Goal: Task Accomplishment & Management: Complete application form

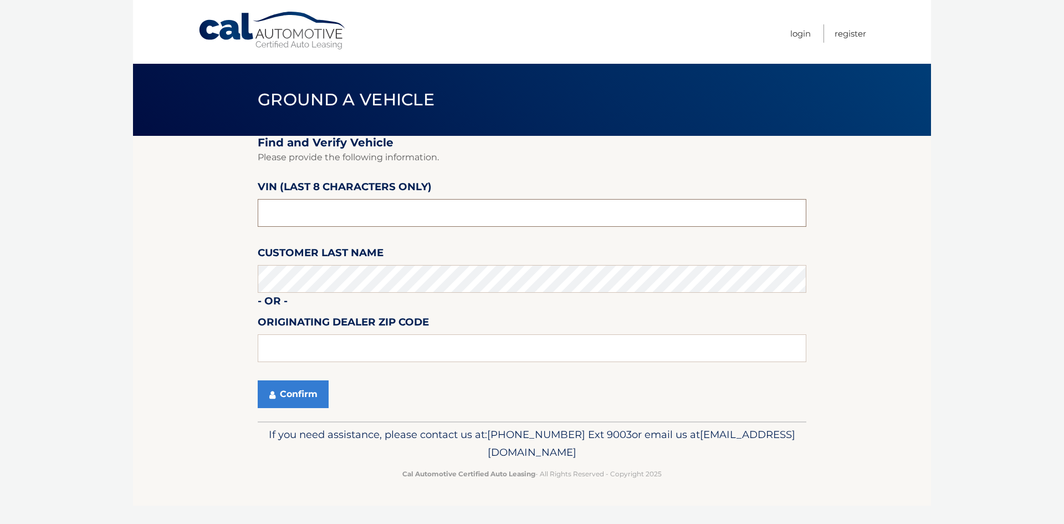
click at [324, 222] on input "text" at bounding box center [532, 213] width 549 height 28
click at [339, 205] on input "text" at bounding box center [532, 213] width 549 height 28
type input "n*******"
type input "NT******"
click at [291, 393] on button "Confirm" at bounding box center [293, 394] width 71 height 28
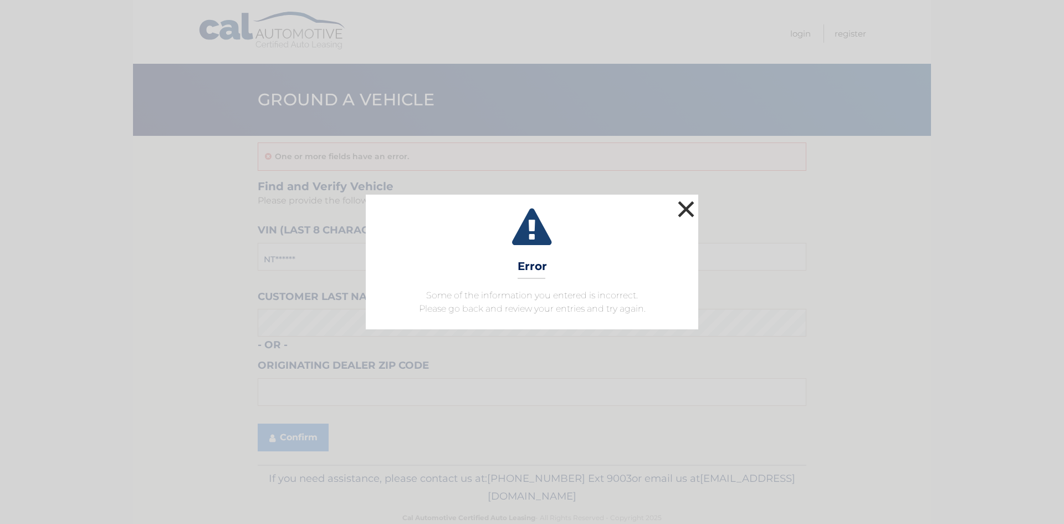
click at [691, 212] on button "×" at bounding box center [686, 209] width 22 height 22
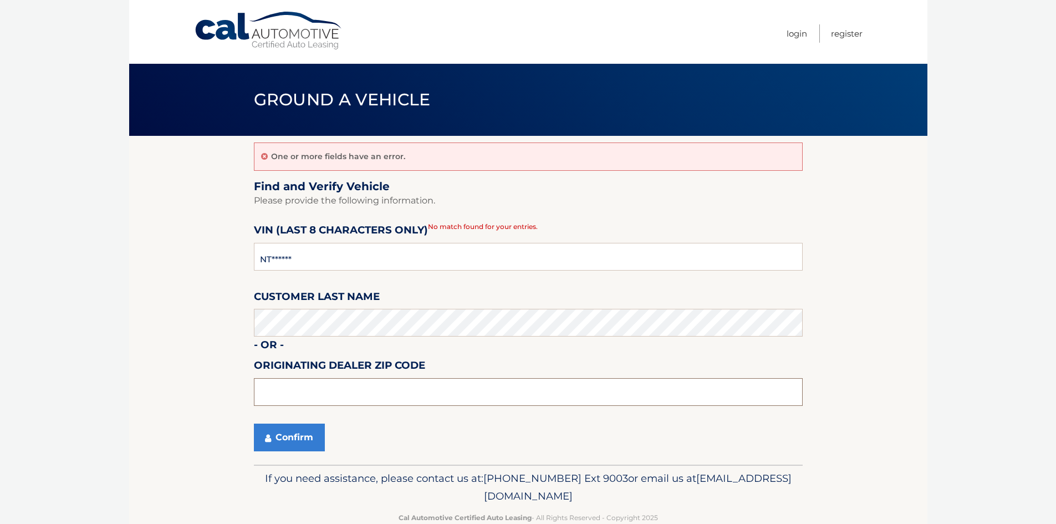
click at [302, 396] on input "text" at bounding box center [528, 392] width 549 height 28
click at [317, 257] on input "NT******" at bounding box center [528, 257] width 549 height 28
type input "N*******"
type input "NT170622"
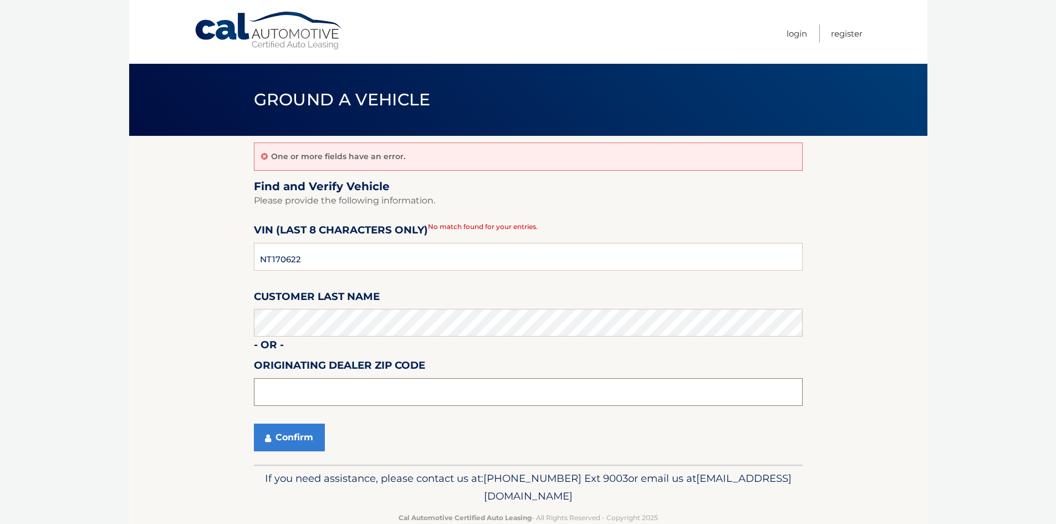
click at [291, 397] on input "text" at bounding box center [528, 392] width 549 height 28
type input "02780"
click at [290, 440] on button "Confirm" at bounding box center [289, 437] width 71 height 28
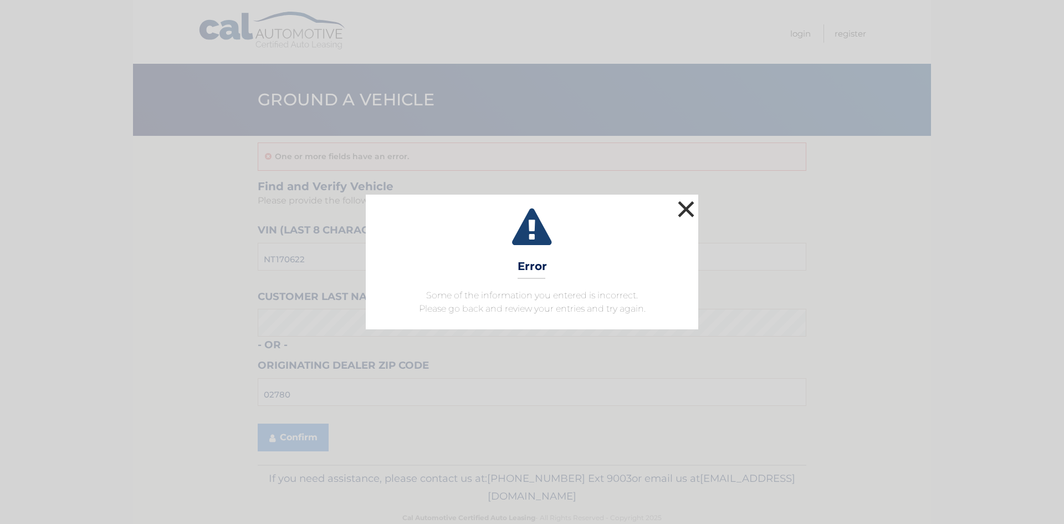
click at [689, 208] on button "×" at bounding box center [686, 209] width 22 height 22
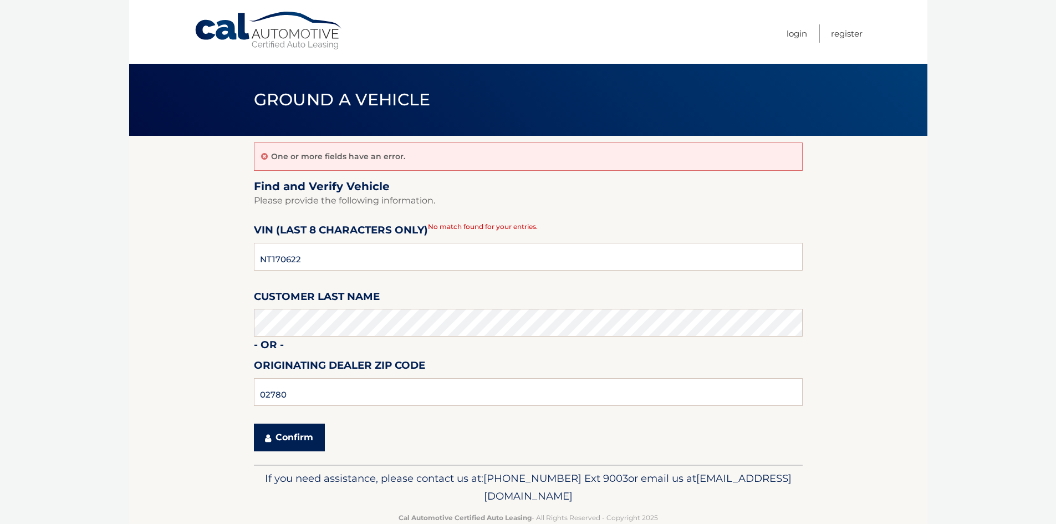
click at [293, 451] on button "Confirm" at bounding box center [289, 437] width 71 height 28
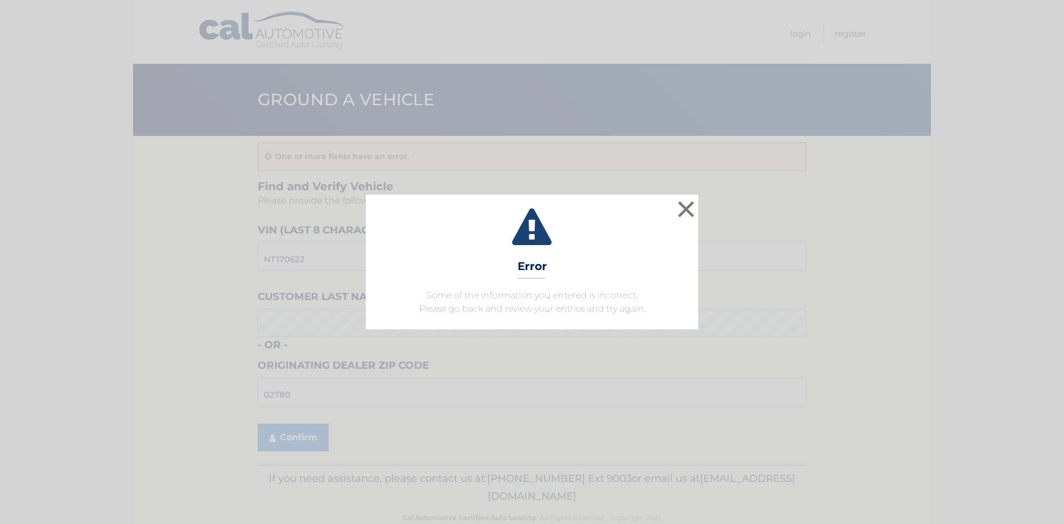
click at [301, 432] on div "× Error Some of the information you entered is incorrect. Please go back and re…" at bounding box center [532, 262] width 1064 height 524
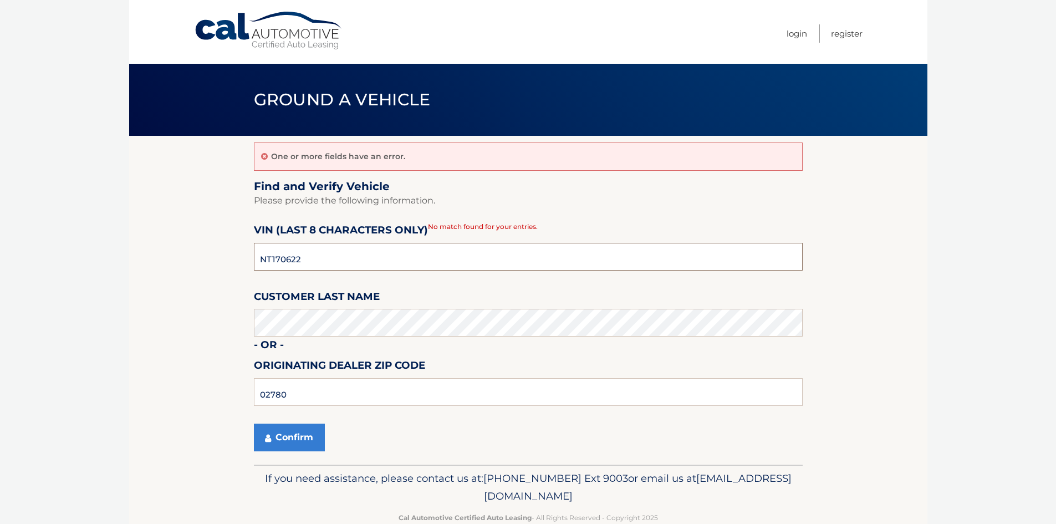
click at [319, 260] on input "NT170622" at bounding box center [528, 257] width 549 height 28
paste input "NT170622"
type input "NT170622"
click at [313, 398] on input "02780" at bounding box center [528, 392] width 549 height 28
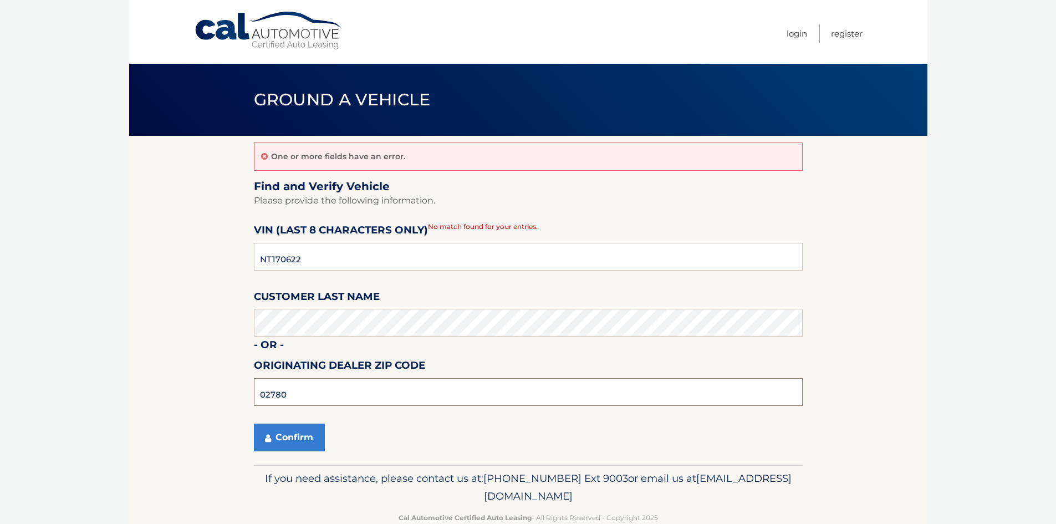
click at [313, 398] on input "02780" at bounding box center [528, 392] width 549 height 28
click at [312, 398] on input "02780" at bounding box center [528, 392] width 549 height 28
type input "02780"
click at [296, 438] on button "Confirm" at bounding box center [289, 437] width 71 height 28
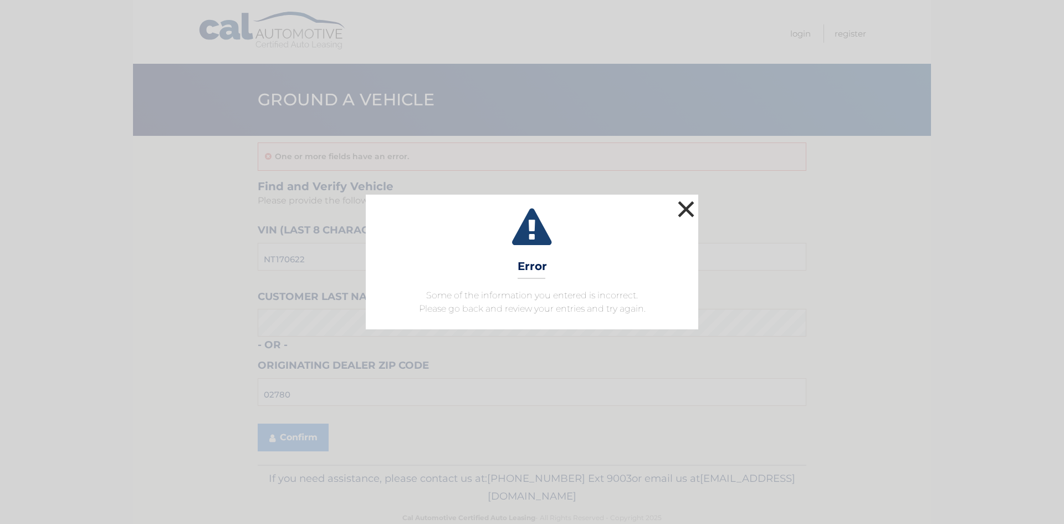
click at [691, 207] on button "×" at bounding box center [686, 209] width 22 height 22
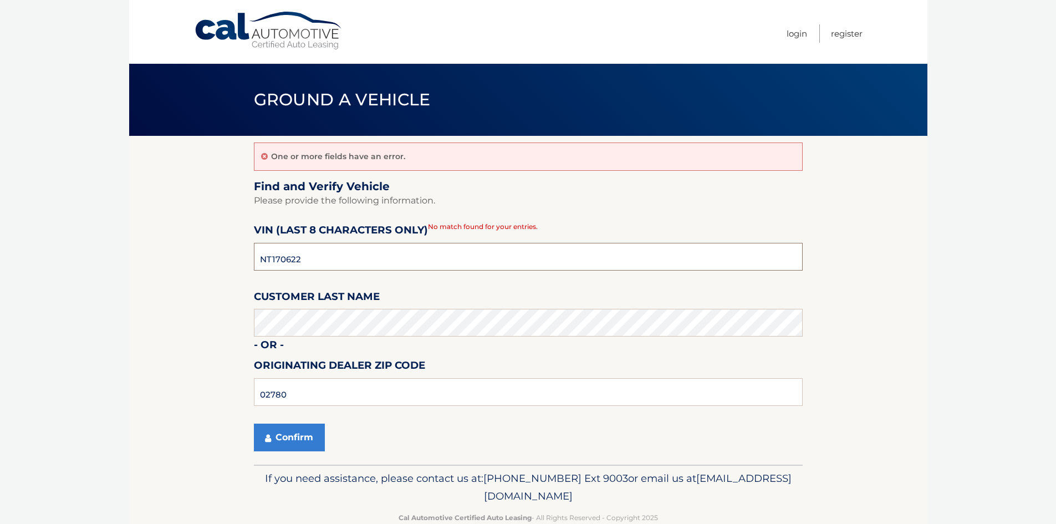
click at [331, 264] on input "NT170622" at bounding box center [528, 257] width 549 height 28
click at [331, 262] on input "NT170622" at bounding box center [528, 257] width 549 height 28
click at [312, 398] on input "02780" at bounding box center [528, 392] width 549 height 28
drag, startPoint x: 311, startPoint y: 398, endPoint x: 326, endPoint y: 380, distance: 23.3
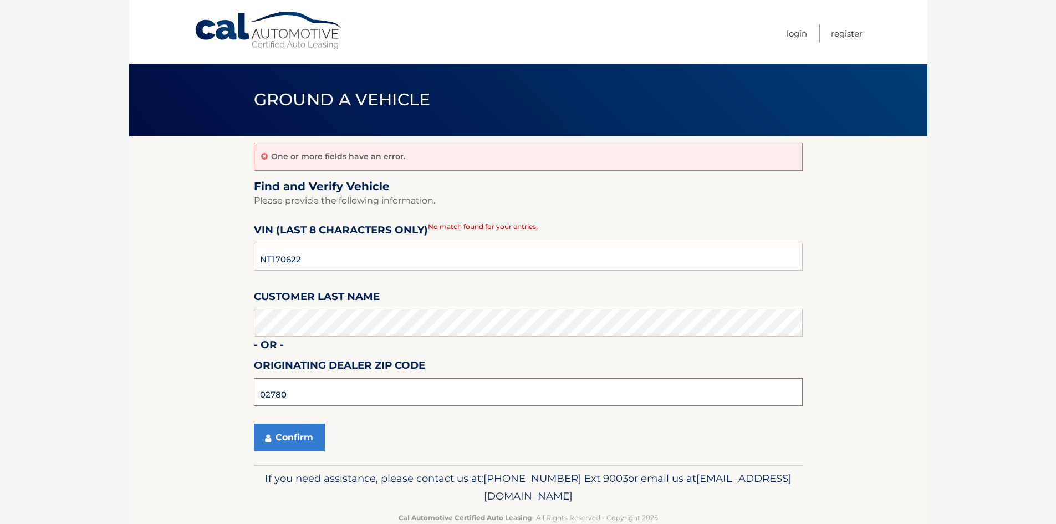
click at [326, 380] on input "02780" at bounding box center [528, 392] width 549 height 28
click at [297, 434] on button "Confirm" at bounding box center [289, 437] width 71 height 28
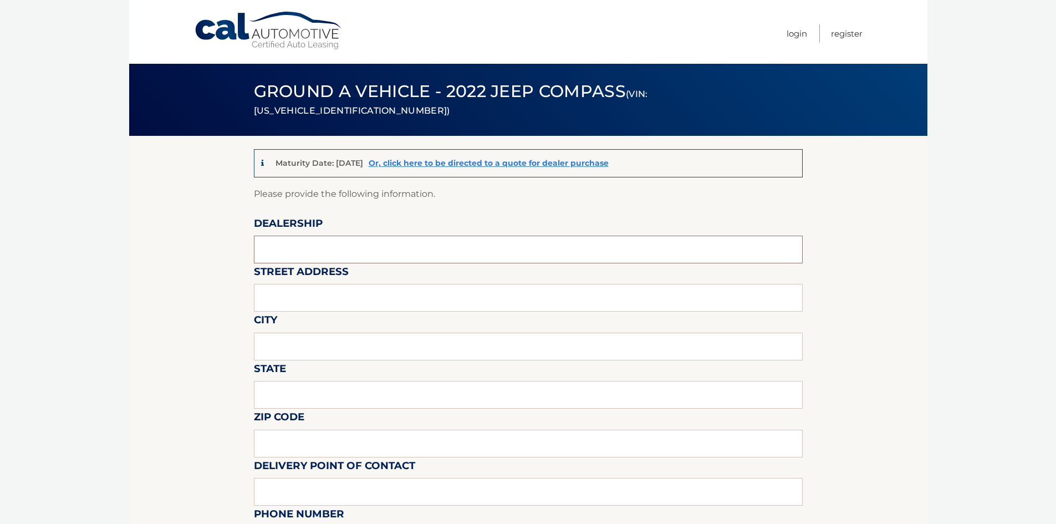
click at [281, 242] on input "text" at bounding box center [528, 249] width 549 height 28
type input "c"
click at [330, 249] on input "Chrysler 24" at bounding box center [528, 249] width 549 height 28
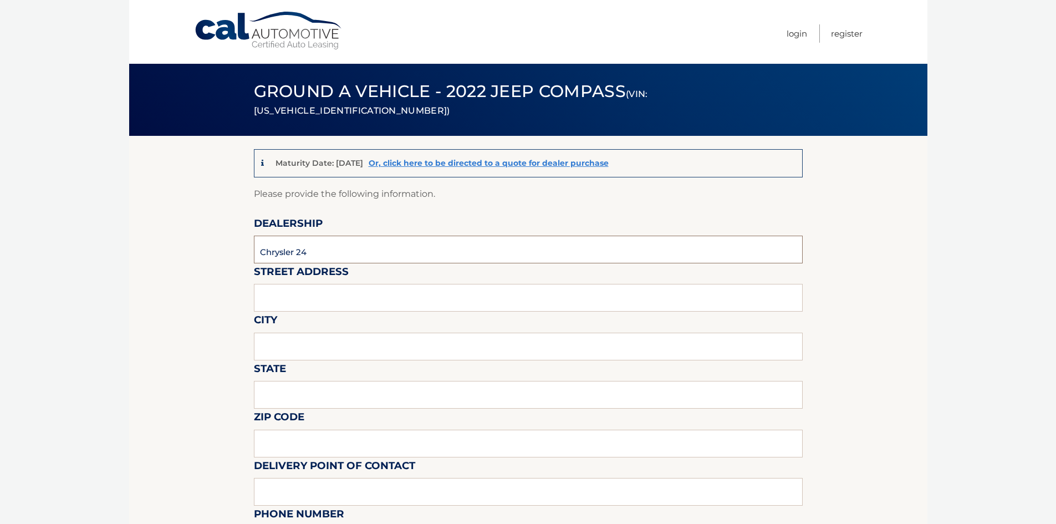
click at [330, 249] on input "Chrysler 24" at bounding box center [528, 249] width 549 height 28
click at [330, 248] on input "Chrysler 24" at bounding box center [528, 249] width 549 height 28
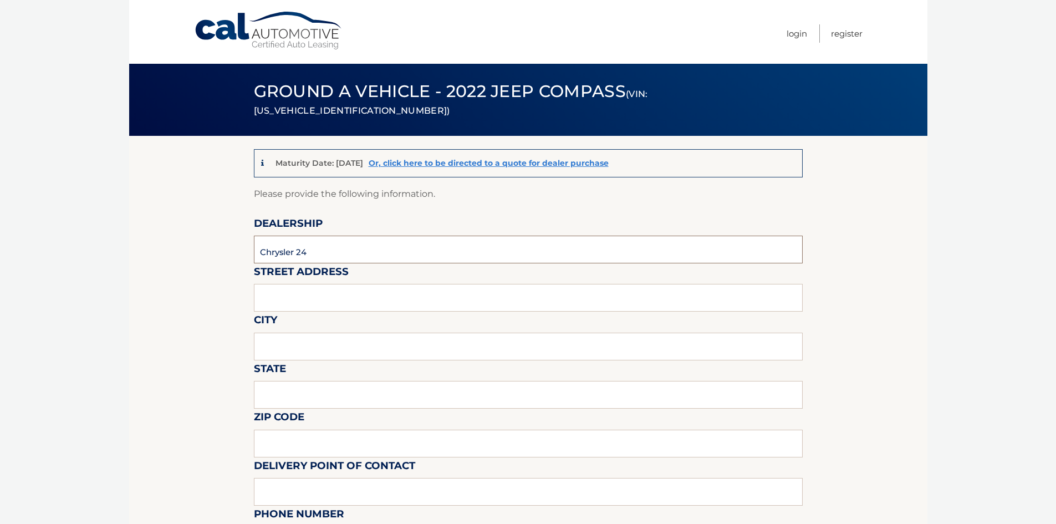
click at [330, 248] on input "Chrysler 24" at bounding box center [528, 249] width 549 height 28
type input "Chrysler 24"
click at [305, 301] on input "text" at bounding box center [528, 298] width 549 height 28
click at [309, 249] on input "Chrysler 24" at bounding box center [528, 249] width 549 height 28
click at [306, 286] on input "text" at bounding box center [528, 298] width 549 height 28
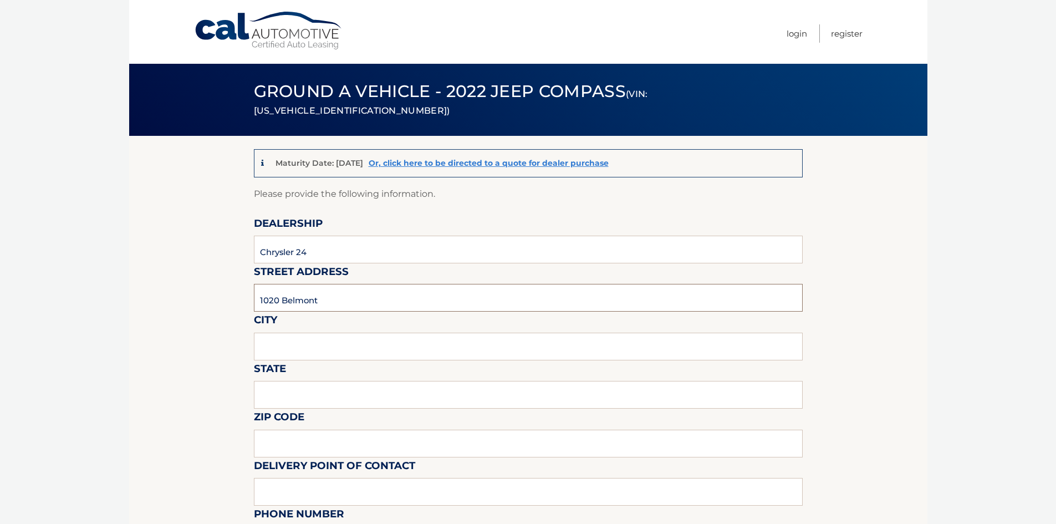
type input "1020 Belmont"
type input "Brockton"
type input "MA"
type input "02780"
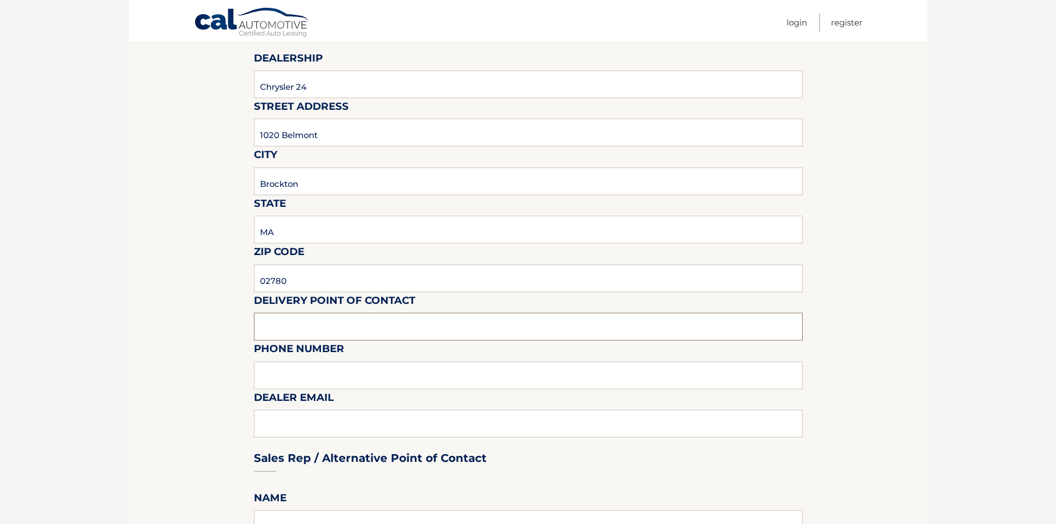
scroll to position [166, 0]
type input "7819611550"
click at [343, 424] on div "Sales Rep / Alternative Point of Contact" at bounding box center [528, 436] width 549 height 78
click at [330, 368] on input "text" at bounding box center [528, 374] width 549 height 28
click at [321, 324] on input "7819611550" at bounding box center [528, 325] width 549 height 28
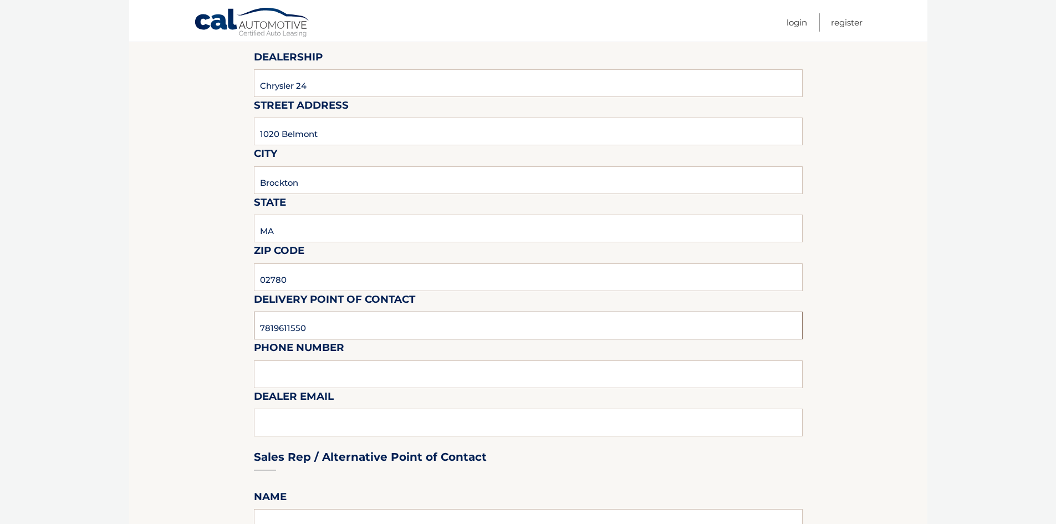
click at [321, 324] on input "7819611550" at bounding box center [528, 325] width 549 height 28
type input "Beethoven Penalo"
type input "7819611550"
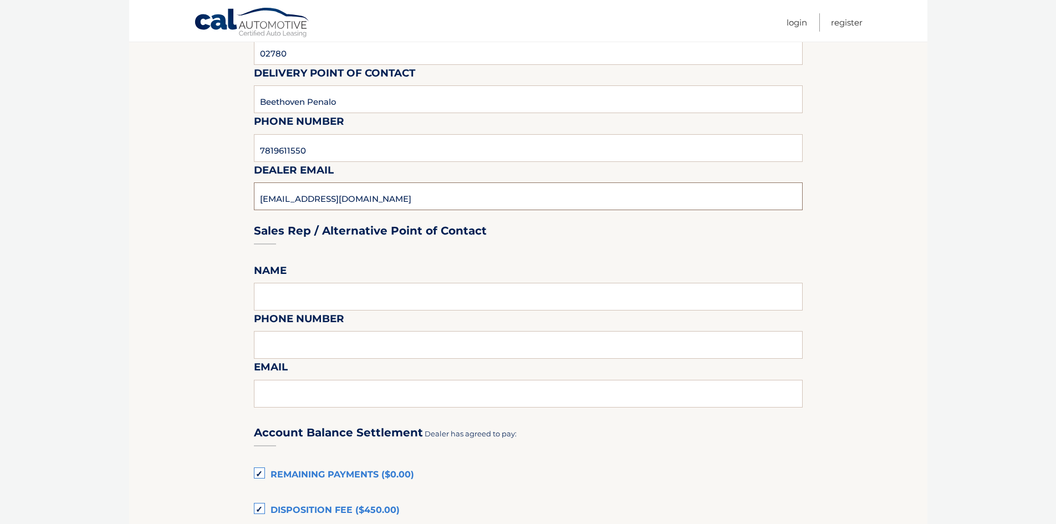
scroll to position [388, 0]
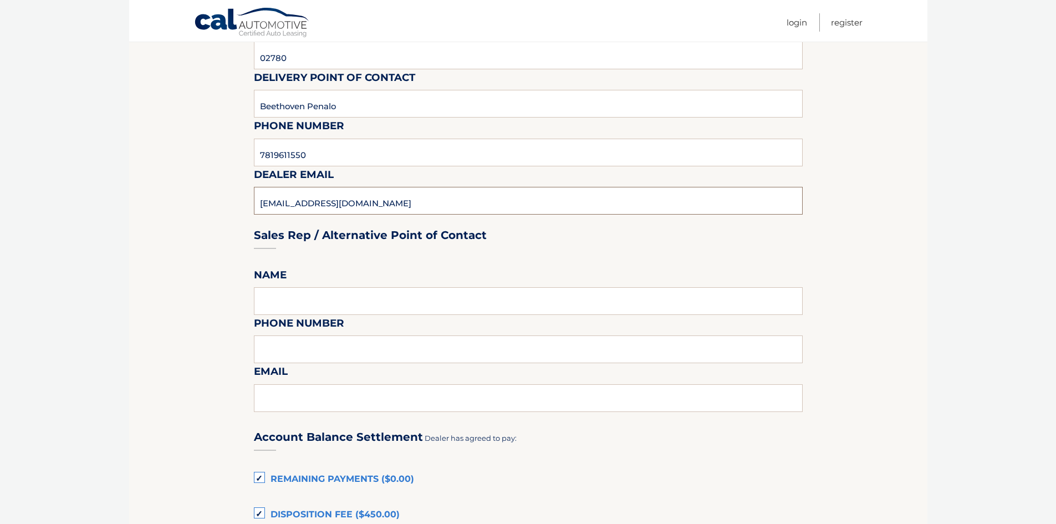
type input "bpenalo@route24auto.com"
click at [296, 312] on input "text" at bounding box center [528, 301] width 549 height 28
type input "Beethoven"
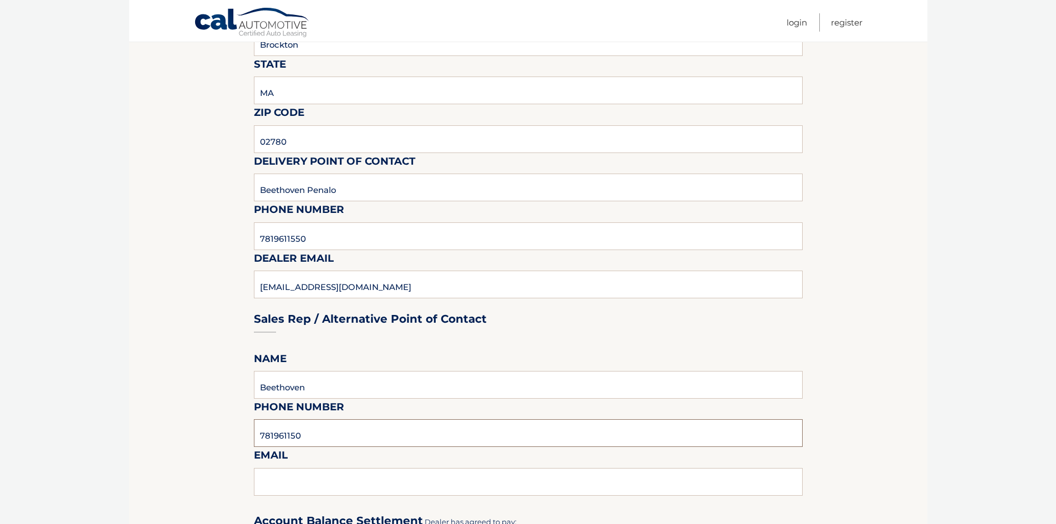
scroll to position [332, 0]
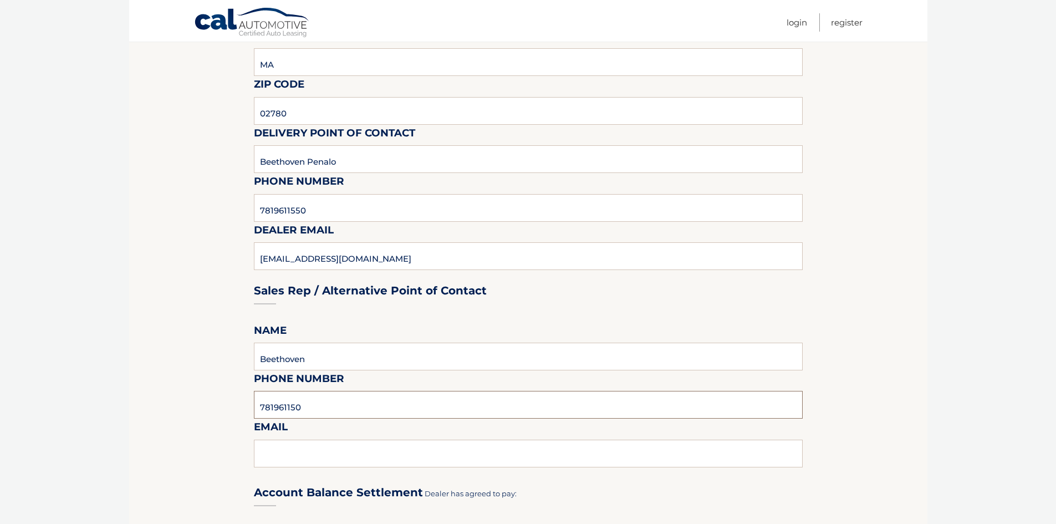
type input "781961150"
drag, startPoint x: 370, startPoint y: 373, endPoint x: 369, endPoint y: 368, distance: 5.6
click at [370, 373] on fieldset "Please provide the following information. Dealership Chrysler 24 Street Address…" at bounding box center [528, 436] width 549 height 1164
click at [368, 362] on input "Beethoven" at bounding box center [528, 356] width 549 height 28
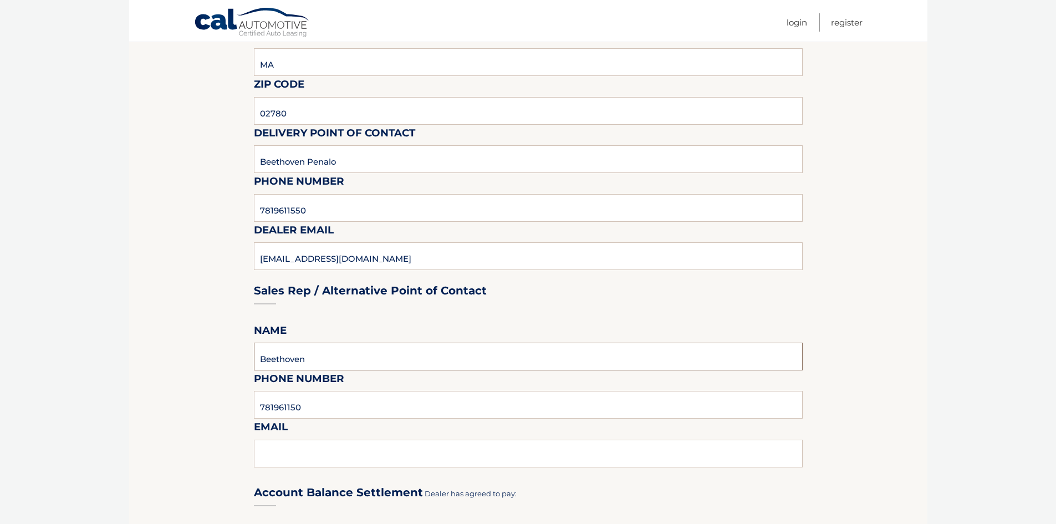
click at [368, 362] on input "Beethoven" at bounding box center [528, 356] width 549 height 28
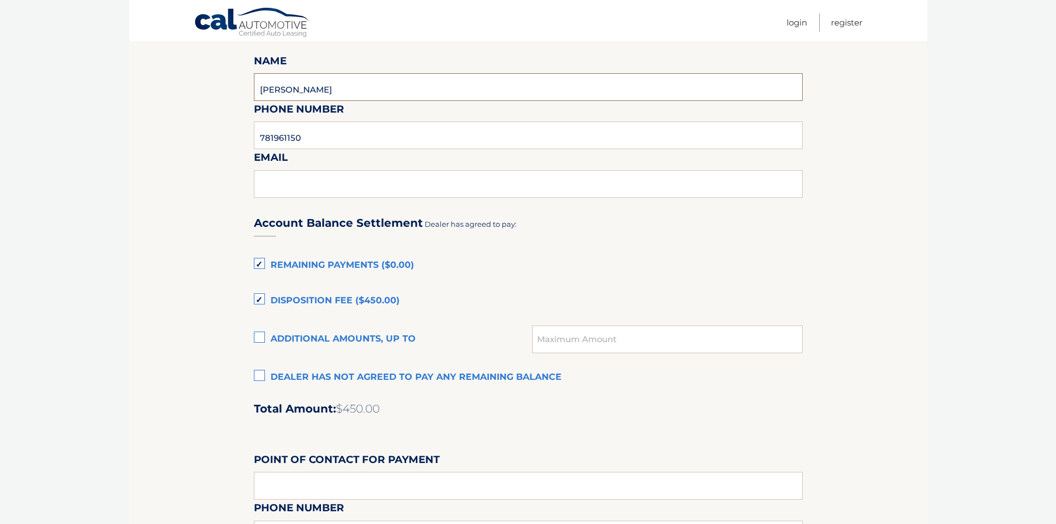
scroll to position [610, 0]
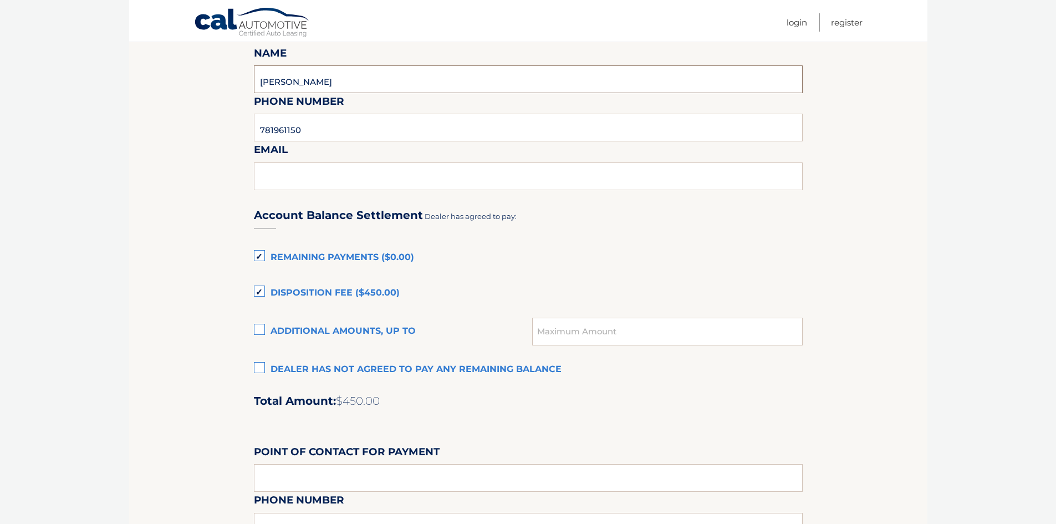
type input "Mark Z"
click at [260, 288] on label "Disposition Fee ($450.00)" at bounding box center [528, 293] width 549 height 22
click at [0, 0] on input "Disposition Fee ($450.00)" at bounding box center [0, 0] width 0 height 0
click at [262, 257] on label "Remaining Payments ($0.00)" at bounding box center [528, 258] width 549 height 22
click at [0, 0] on input "Remaining Payments ($0.00)" at bounding box center [0, 0] width 0 height 0
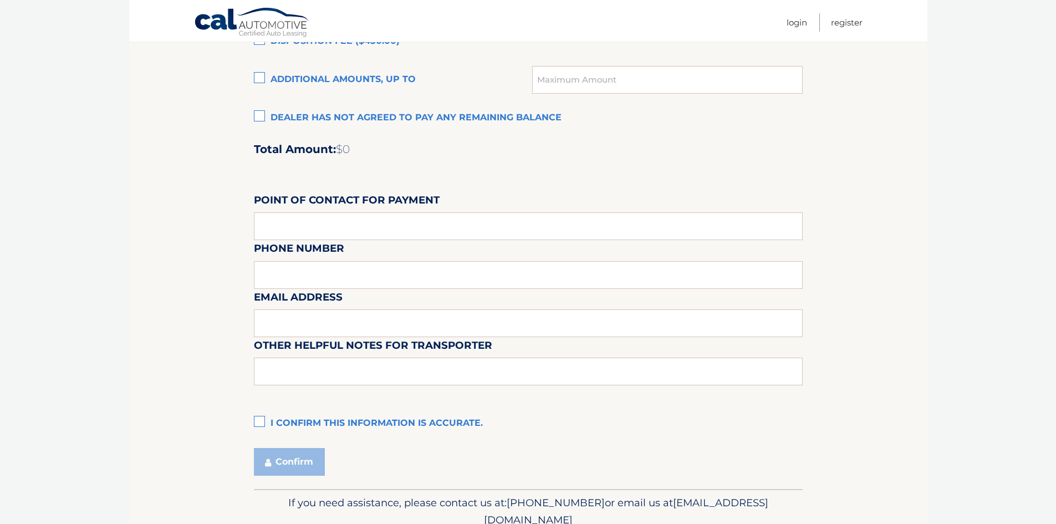
scroll to position [887, 0]
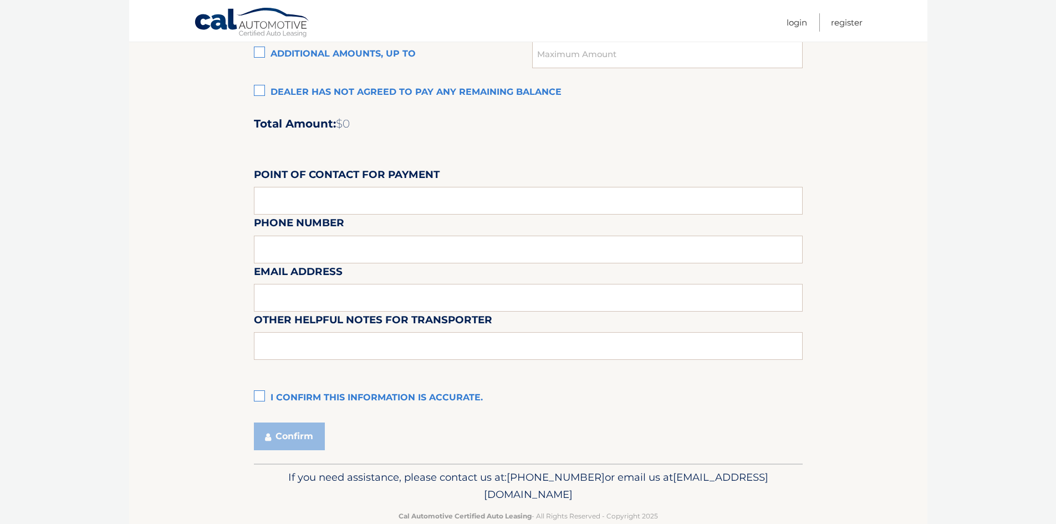
drag, startPoint x: 260, startPoint y: 392, endPoint x: 270, endPoint y: 417, distance: 27.4
click at [260, 393] on label "I confirm this information is accurate." at bounding box center [528, 398] width 549 height 22
click at [0, 0] on input "I confirm this information is accurate." at bounding box center [0, 0] width 0 height 0
click at [277, 434] on button "Confirm" at bounding box center [289, 436] width 71 height 28
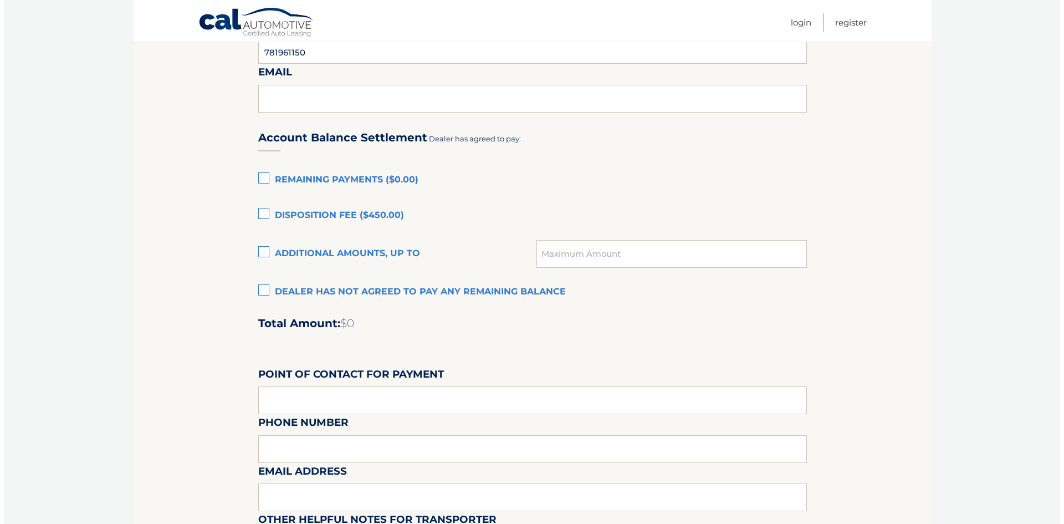
scroll to position [910, 0]
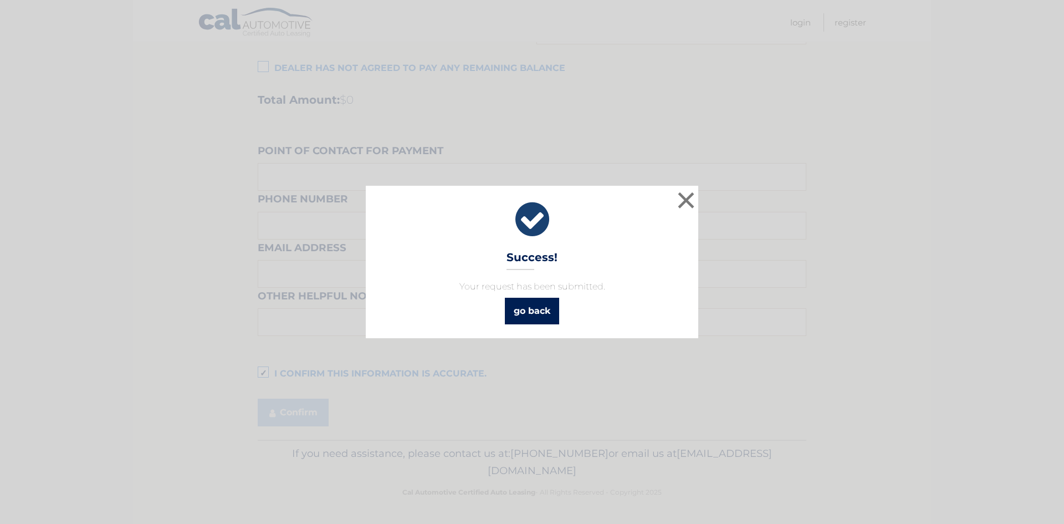
click at [533, 305] on link "go back" at bounding box center [532, 311] width 54 height 27
